Goal: Information Seeking & Learning: Learn about a topic

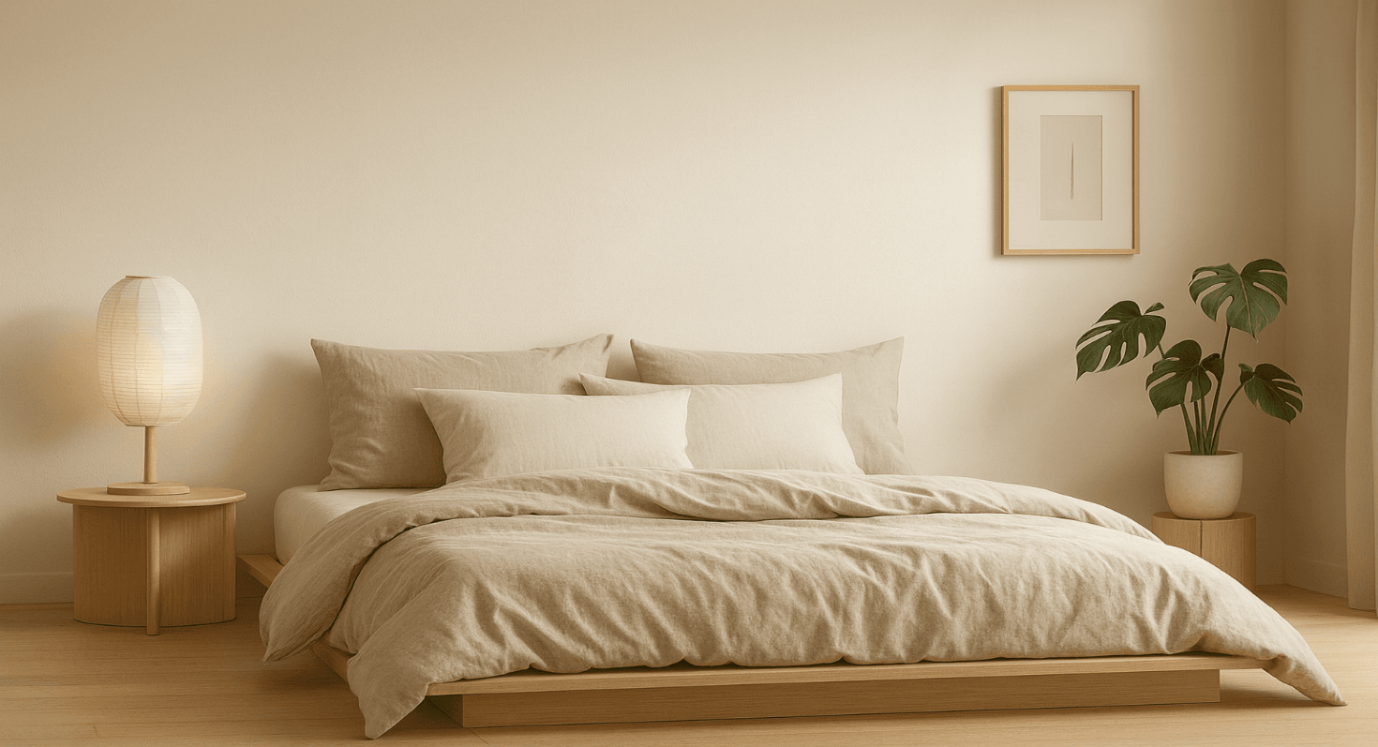
click at [165, 49] on input "text" at bounding box center [87, 41] width 158 height 19
click at [219, 265] on link "The Best Bed Sheets of 2025" at bounding box center [132, 273] width 174 height 16
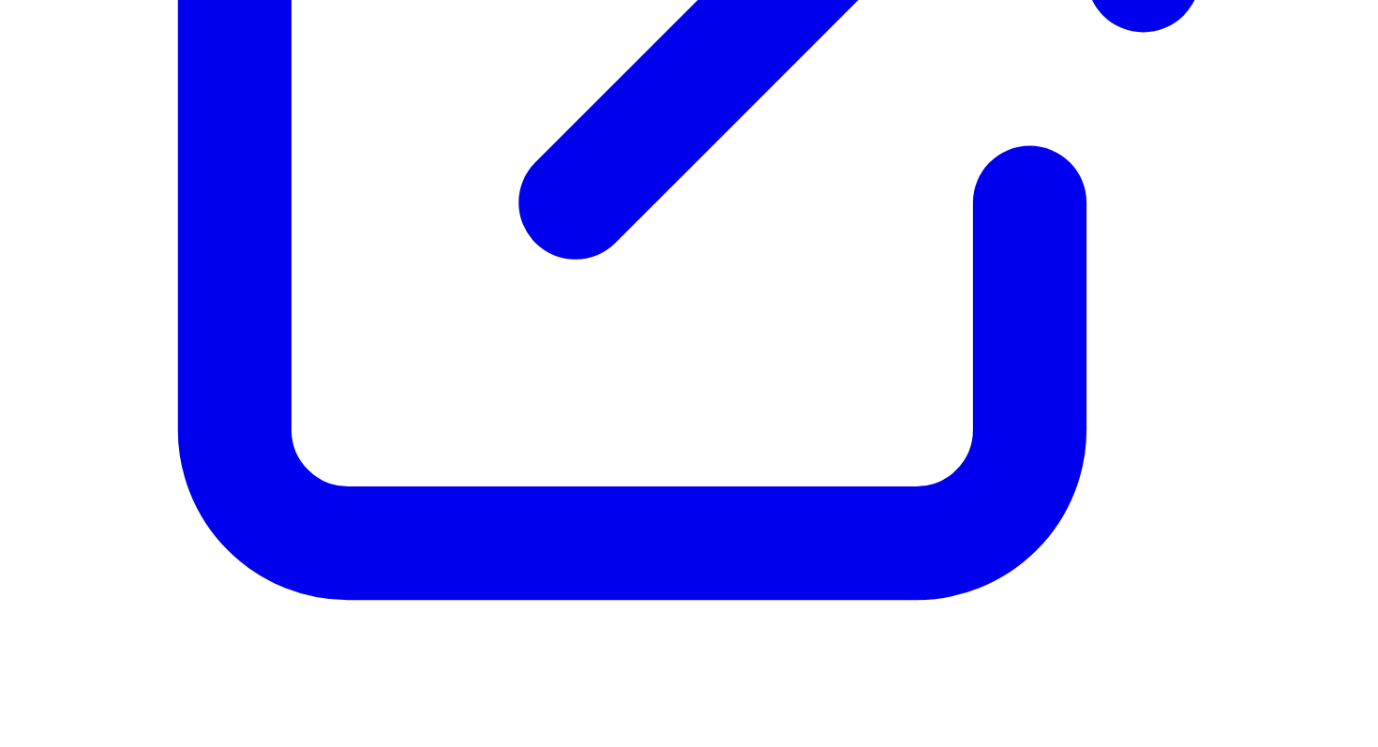
scroll to position [942, 0]
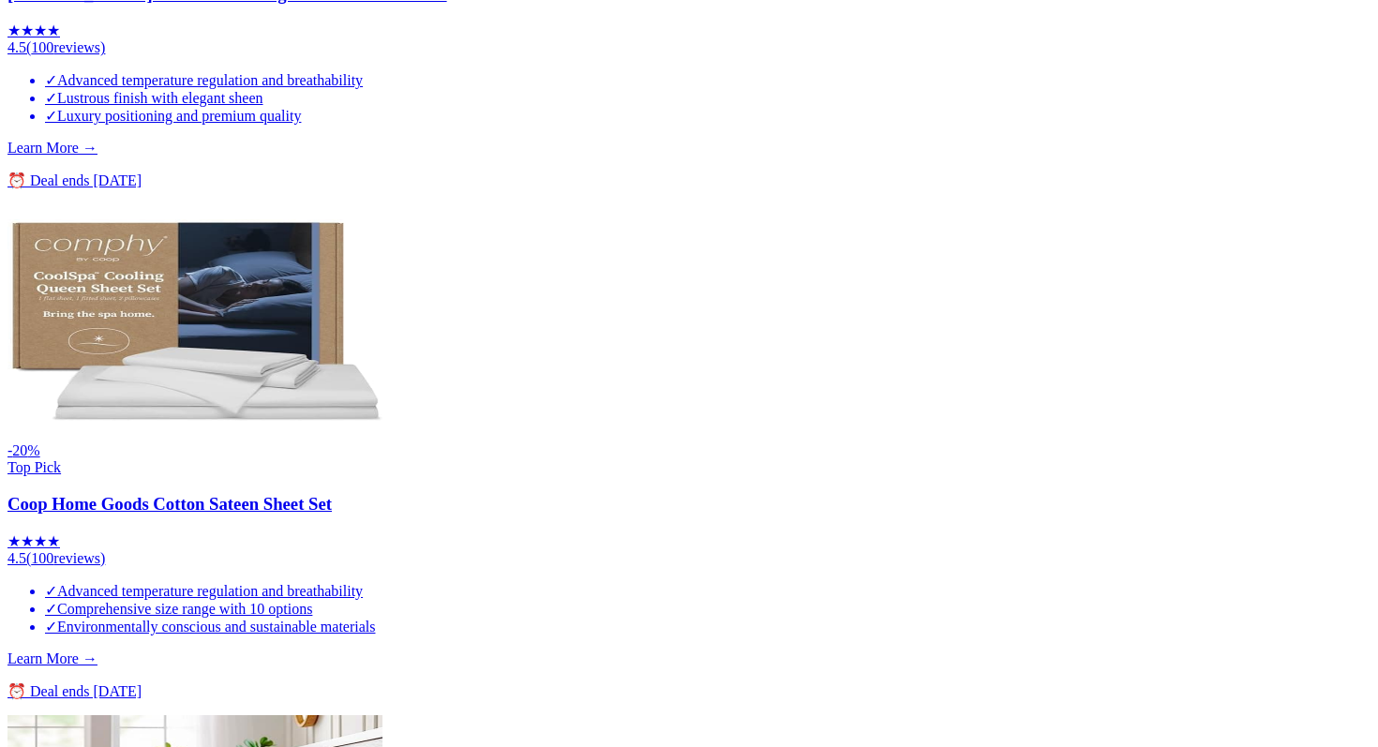
scroll to position [512, 0]
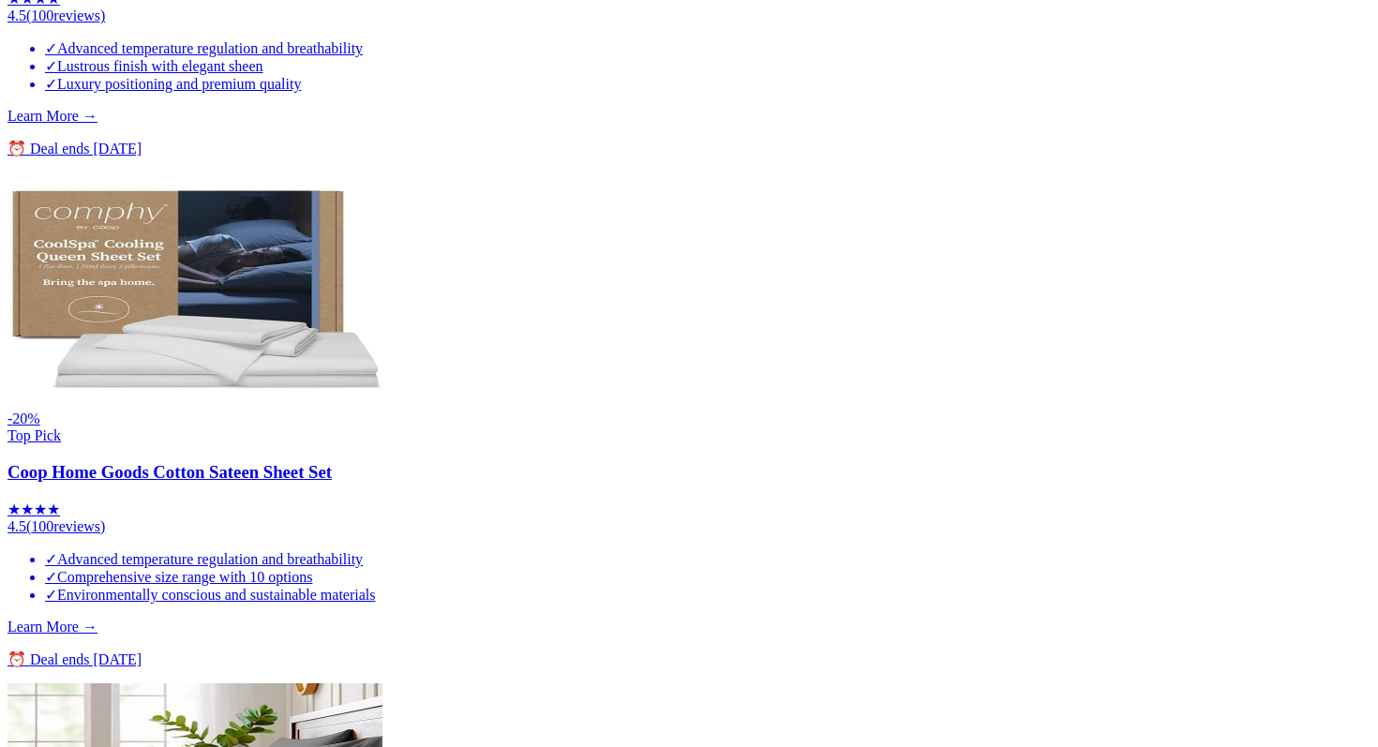
scroll to position [986, 0]
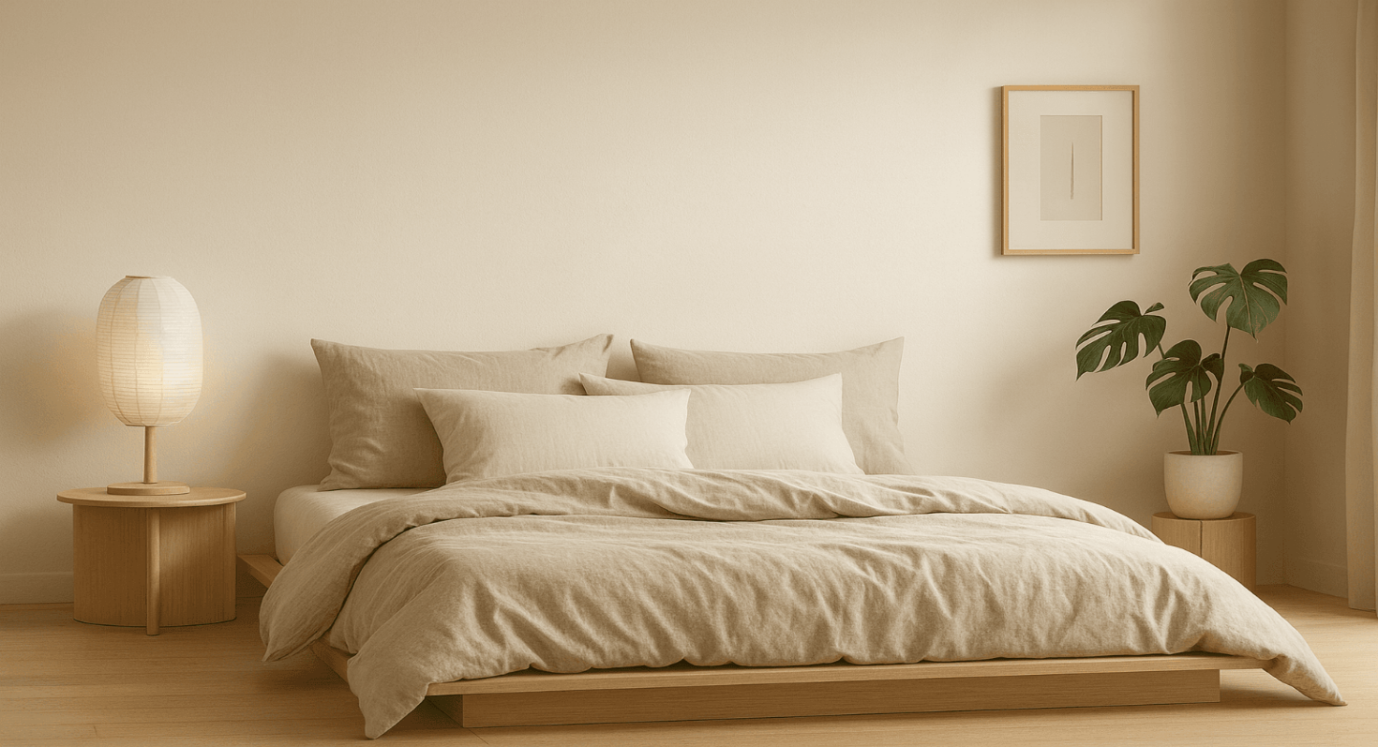
click at [219, 265] on link "The Best Bed Sheets of 2025" at bounding box center [132, 273] width 174 height 16
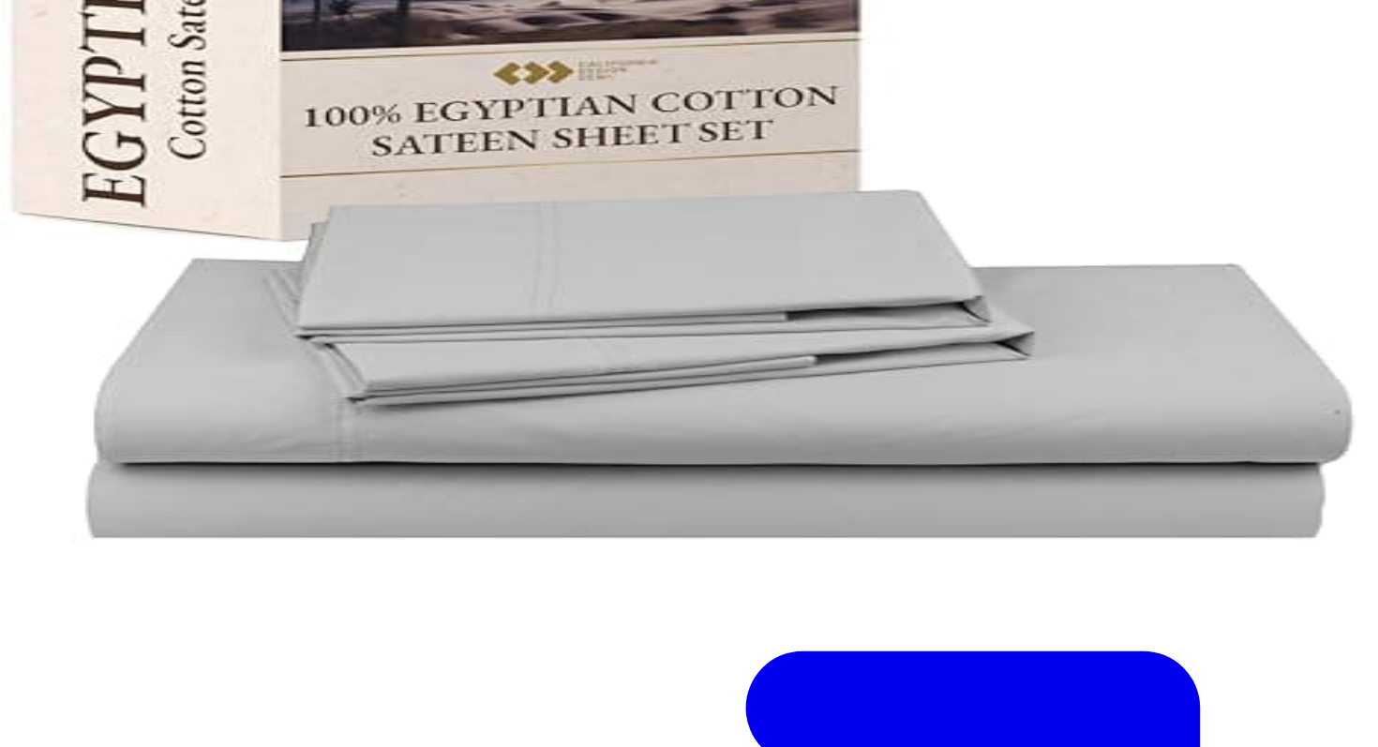
scroll to position [358, 0]
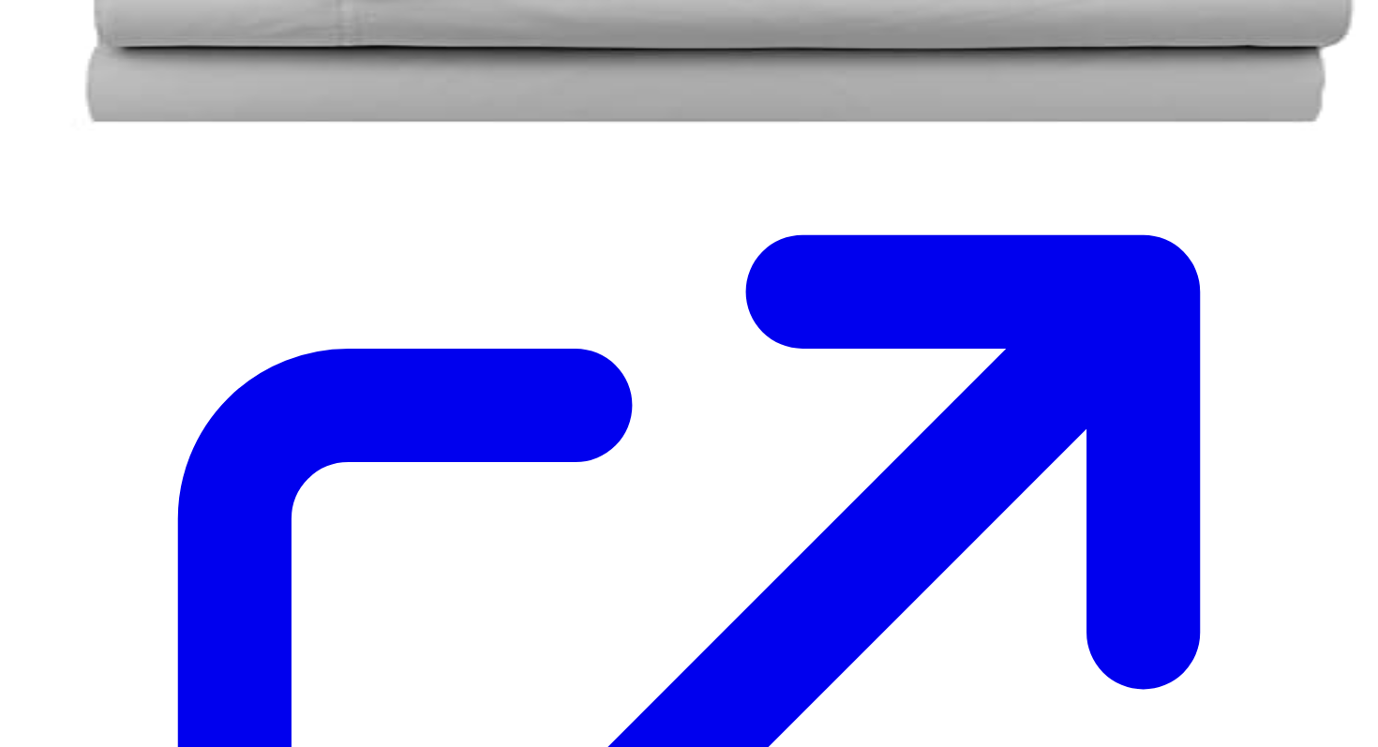
scroll to position [568, 0]
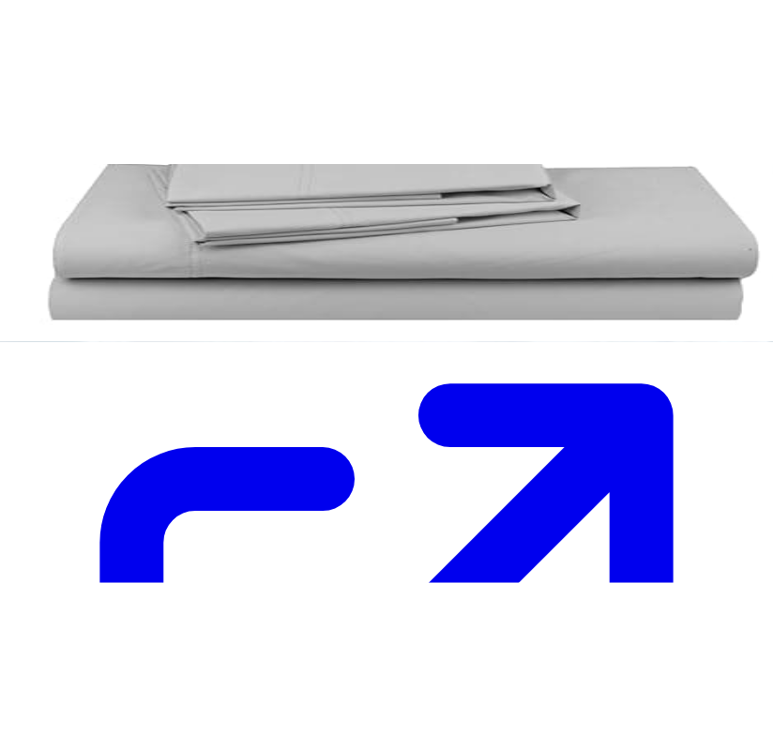
scroll to position [429, 0]
